Goal: Complete application form: Complete application form

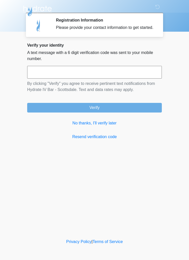
click at [136, 78] on input "text" at bounding box center [94, 72] width 134 height 13
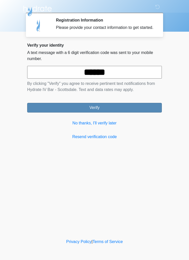
type input "******"
click at [111, 110] on button "Verify" at bounding box center [94, 108] width 134 height 10
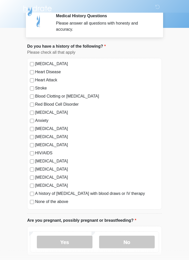
scroll to position [5, 0]
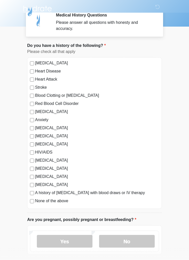
click at [37, 201] on label "None of the above" at bounding box center [97, 201] width 124 height 6
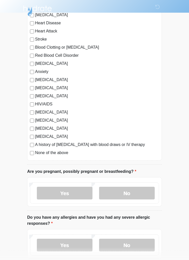
scroll to position [53, 0]
click at [143, 193] on label "No" at bounding box center [127, 193] width 56 height 13
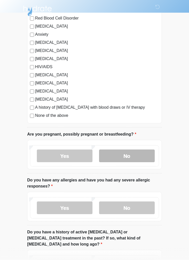
scroll to position [91, 0]
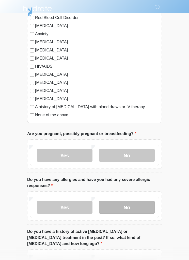
click at [149, 205] on label "No" at bounding box center [127, 207] width 56 height 13
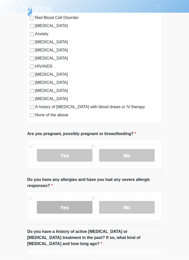
click at [70, 204] on label "Yes" at bounding box center [65, 207] width 56 height 13
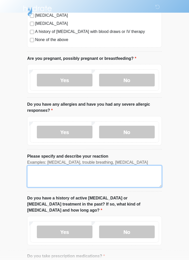
click at [123, 173] on textarea "Please specify and describe your reaction" at bounding box center [94, 177] width 134 height 22
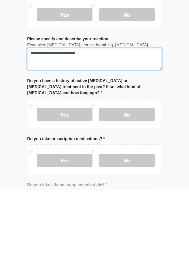
scroll to position [218, 0]
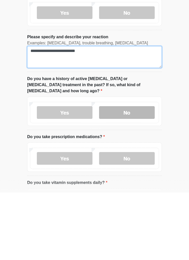
type textarea "**********"
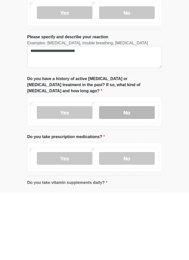
click at [137, 174] on label "No" at bounding box center [127, 180] width 56 height 13
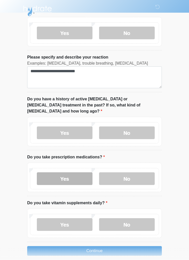
click at [80, 172] on label "Yes" at bounding box center [65, 178] width 56 height 13
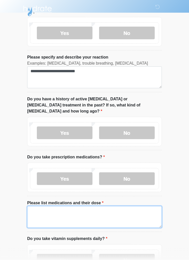
click at [114, 206] on textarea "Please list medications and their dose" at bounding box center [94, 217] width 134 height 22
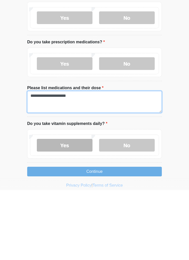
type textarea "**********"
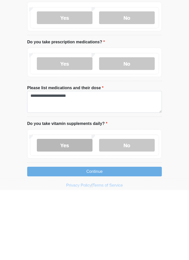
click at [74, 209] on label "Yes" at bounding box center [65, 215] width 56 height 13
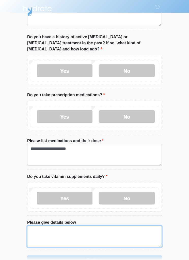
click at [118, 226] on textarea "Please give details below" at bounding box center [94, 237] width 134 height 22
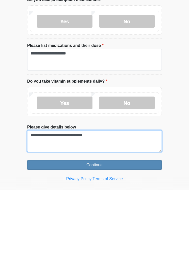
type textarea "**********"
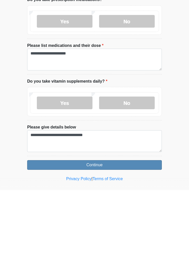
click at [150, 230] on button "Continue" at bounding box center [94, 235] width 134 height 10
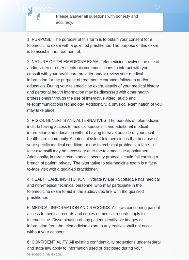
scroll to position [0, 0]
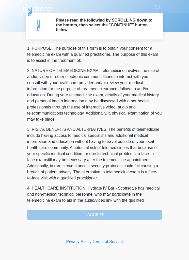
click at [138, 211] on div "1. PURPOSE. The purpose of this form is to obtain your consent for a telemedici…" at bounding box center [94, 132] width 134 height 174
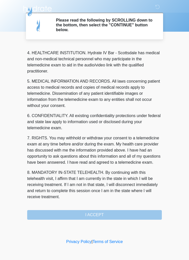
scroll to position [141, 0]
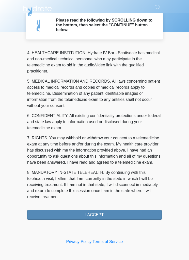
click at [107, 215] on button "I ACCEPT" at bounding box center [94, 215] width 134 height 10
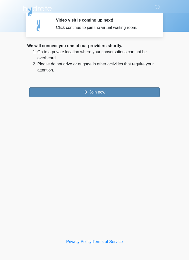
click at [133, 88] on button "Join now" at bounding box center [94, 92] width 130 height 10
